Goal: Check status

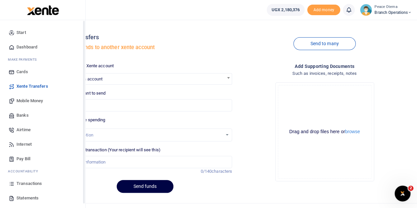
click at [22, 184] on span "Transactions" at bounding box center [28, 183] width 25 height 7
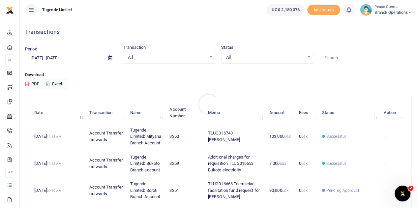
click at [335, 57] on div at bounding box center [208, 104] width 417 height 208
click at [335, 57] on input at bounding box center [365, 57] width 93 height 11
paste input "Tug-016414"
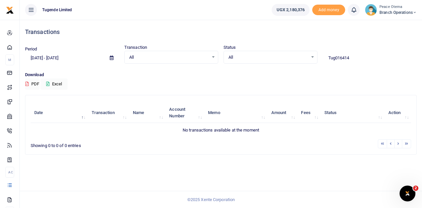
click at [362, 57] on input "Tug016414" at bounding box center [370, 57] width 94 height 11
type input "Tug016414"
